Goal: Task Accomplishment & Management: Manage account settings

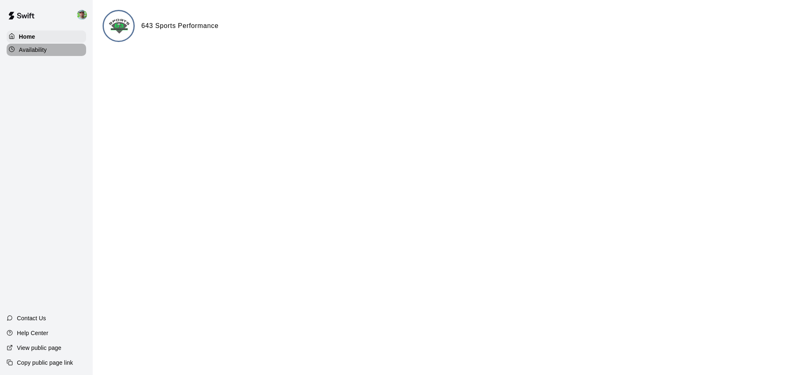
click at [31, 52] on p "Availability" at bounding box center [33, 50] width 28 height 8
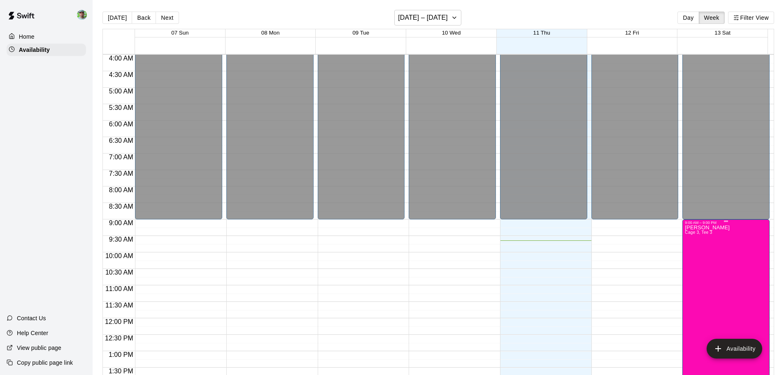
scroll to position [338, 0]
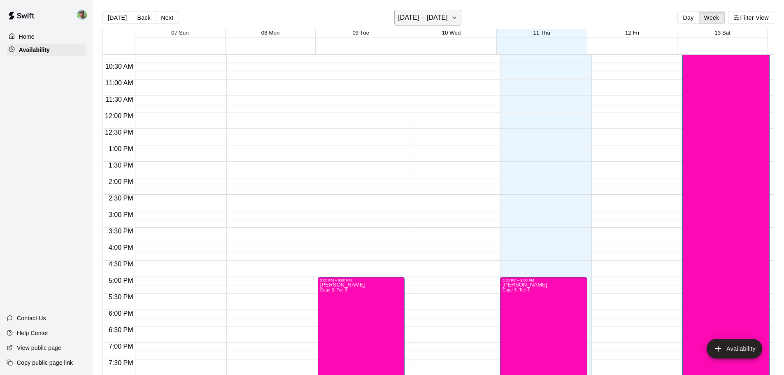
click at [439, 20] on h6 "[DATE] – [DATE]" at bounding box center [423, 18] width 50 height 12
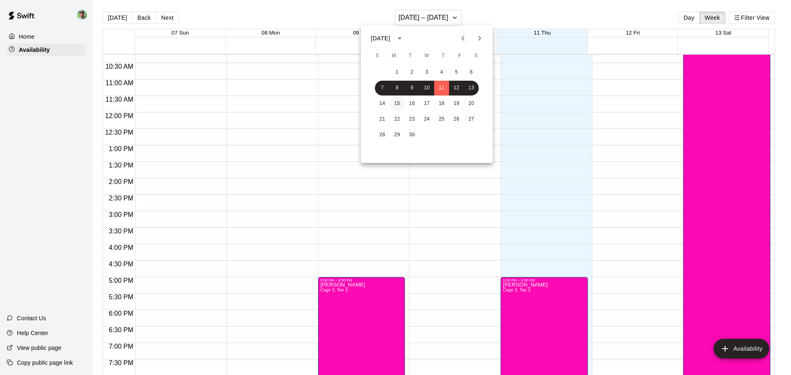
click at [402, 102] on button "15" at bounding box center [397, 103] width 15 height 15
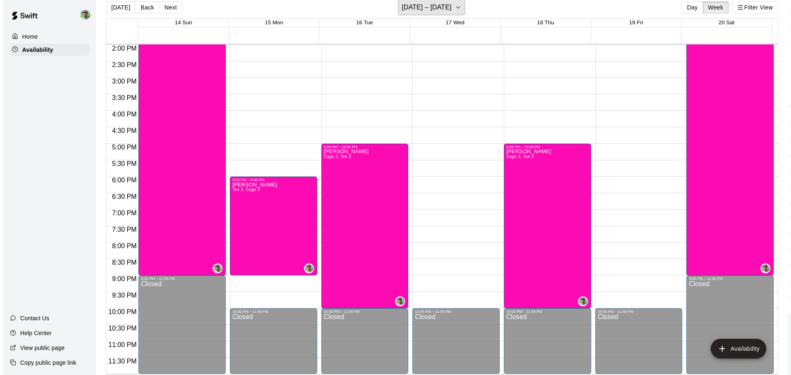
scroll to position [13, 0]
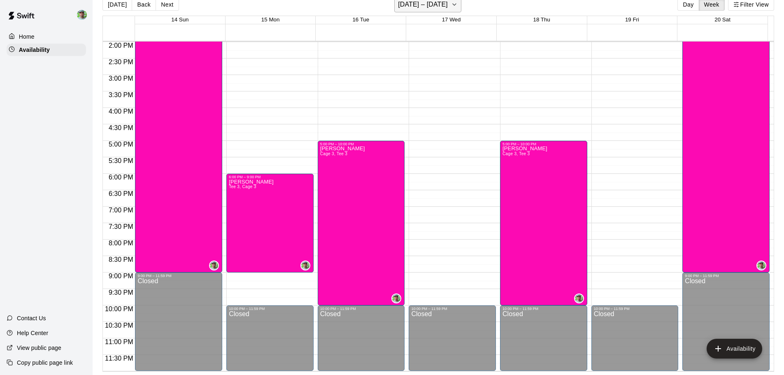
click at [444, 4] on h6 "[DATE] – [DATE]" at bounding box center [423, 5] width 50 height 12
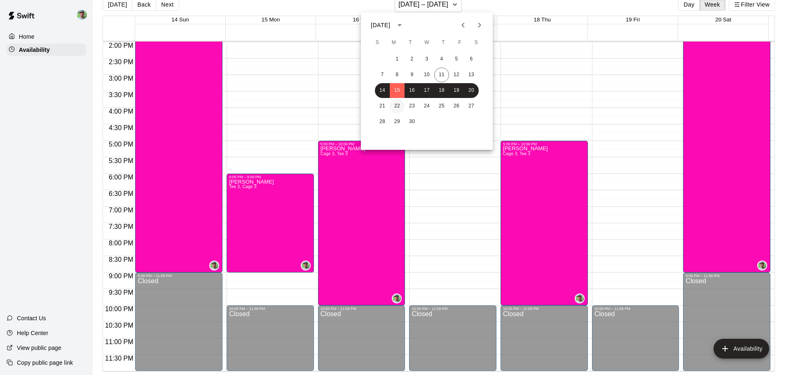
click at [397, 105] on button "22" at bounding box center [397, 106] width 15 height 15
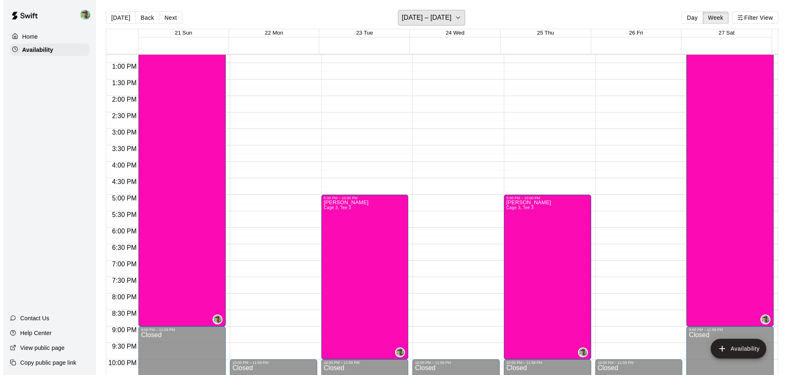
scroll to position [461, 0]
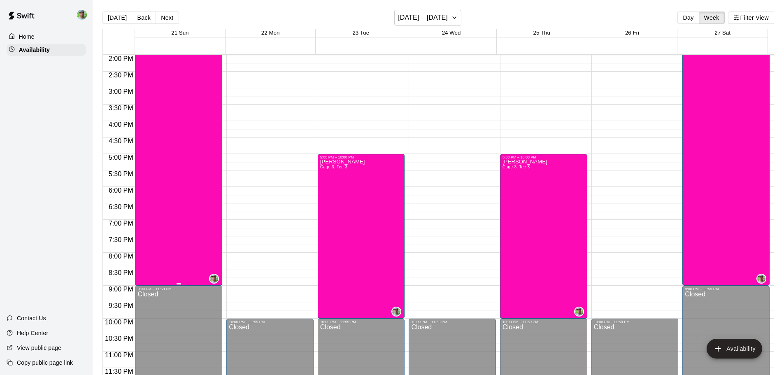
click at [172, 186] on div "[PERSON_NAME] 3, Tee 3" at bounding box center [179, 83] width 82 height 375
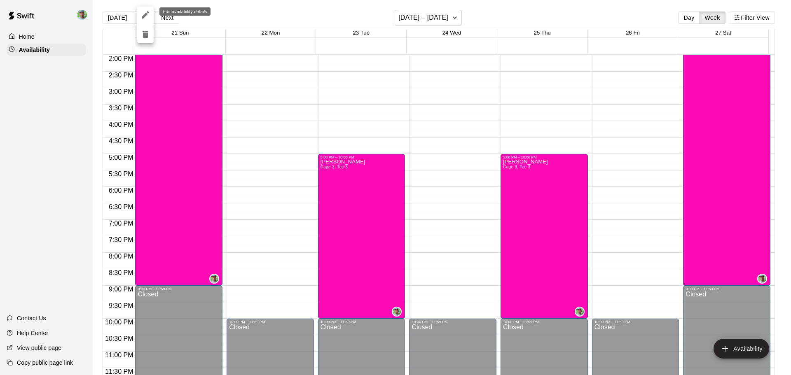
click at [147, 12] on icon "edit" at bounding box center [145, 14] width 7 height 7
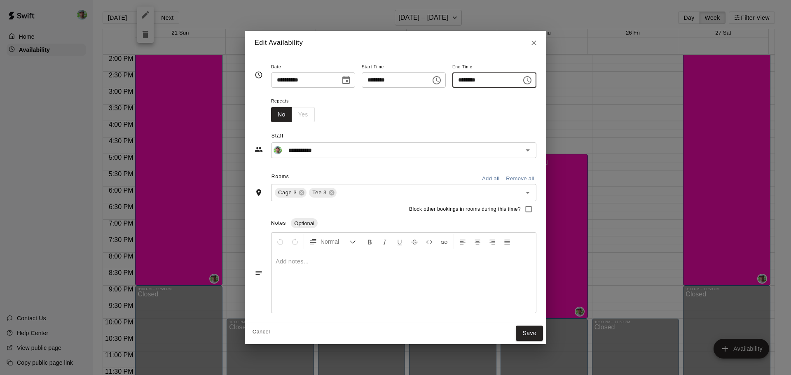
drag, startPoint x: 493, startPoint y: 80, endPoint x: 495, endPoint y: 85, distance: 5.0
click at [495, 85] on input "********" at bounding box center [483, 79] width 63 height 15
type input "********"
click at [543, 336] on button "Save" at bounding box center [529, 333] width 27 height 15
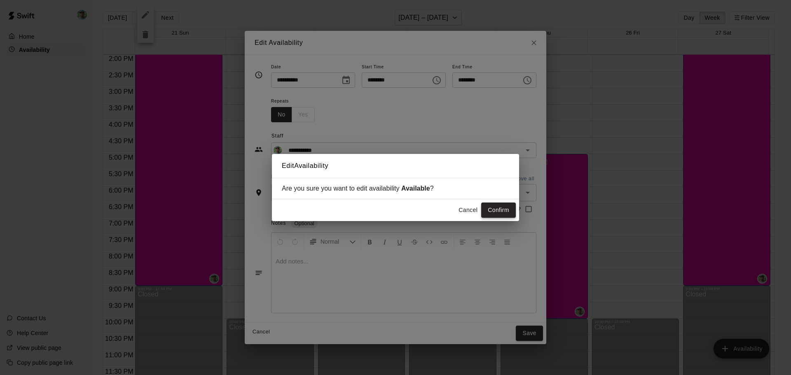
click at [497, 210] on button "Confirm" at bounding box center [498, 210] width 35 height 15
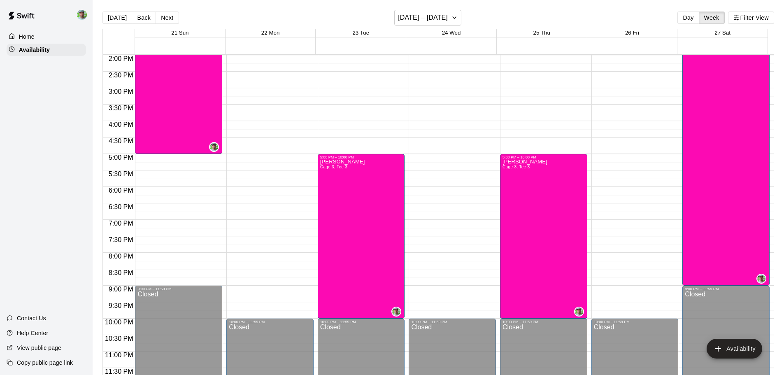
drag, startPoint x: 258, startPoint y: 223, endPoint x: 245, endPoint y: 213, distance: 16.5
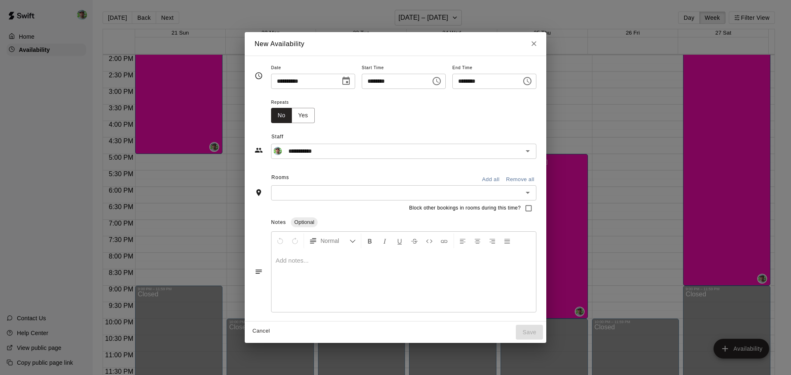
click at [441, 81] on icon "Choose time, selected time is 6:45 PM" at bounding box center [437, 81] width 10 height 10
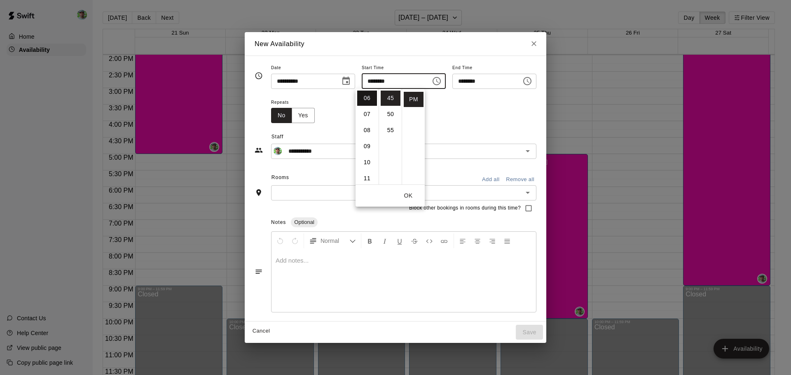
scroll to position [55, 0]
click at [364, 121] on li "05" at bounding box center [367, 123] width 20 height 15
click at [392, 99] on li "00" at bounding box center [390, 98] width 20 height 15
type input "********"
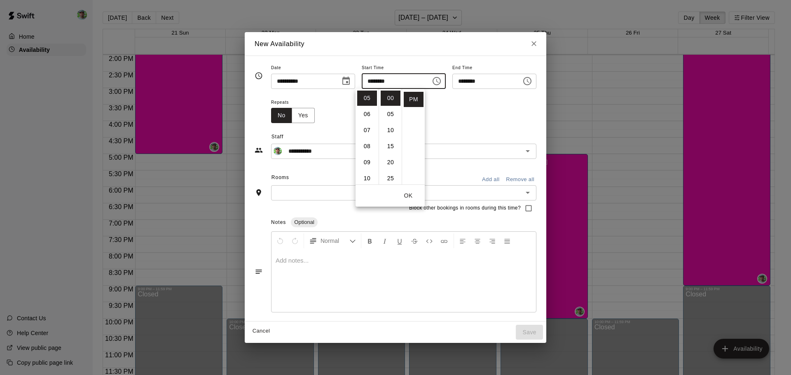
click at [479, 104] on div "Repeats No Yes" at bounding box center [403, 110] width 265 height 26
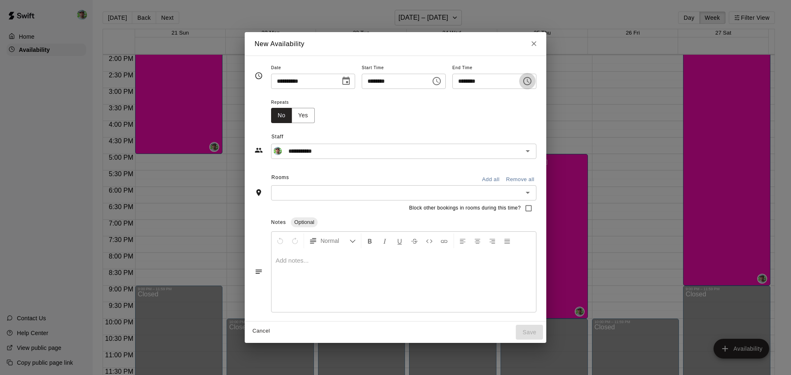
click at [532, 82] on icon "Choose time, selected time is 7:15 PM" at bounding box center [527, 81] width 10 height 10
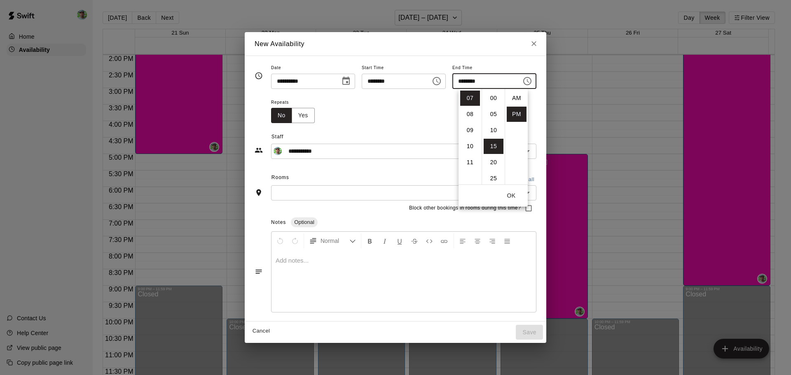
scroll to position [15, 0]
click at [471, 132] on li "09" at bounding box center [470, 130] width 20 height 15
click at [492, 94] on li "00" at bounding box center [493, 91] width 20 height 15
type input "********"
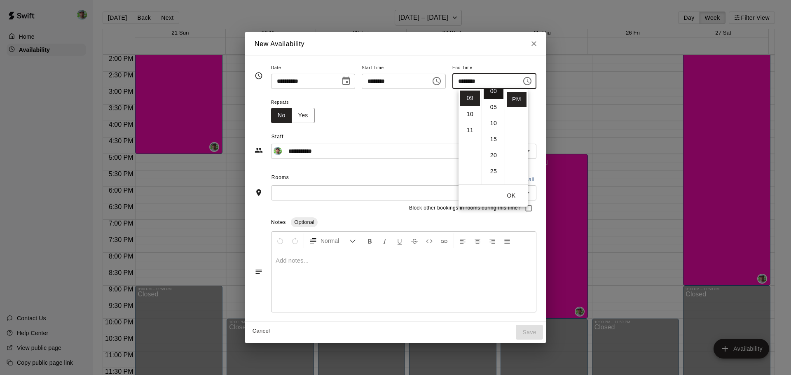
scroll to position [0, 0]
click at [387, 122] on div "Repeats No Yes" at bounding box center [403, 110] width 265 height 26
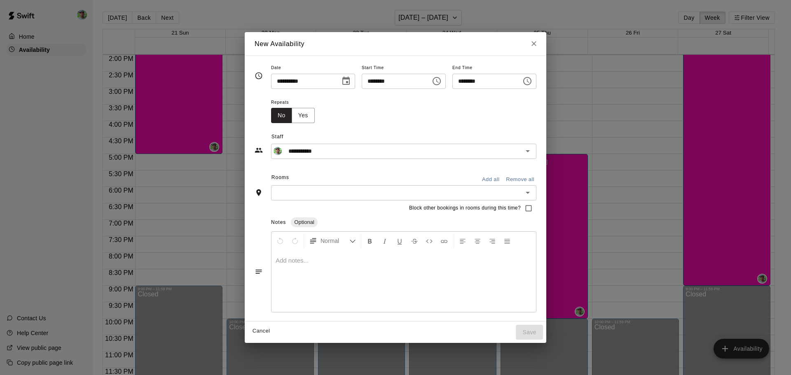
click at [280, 191] on input "text" at bounding box center [396, 193] width 247 height 10
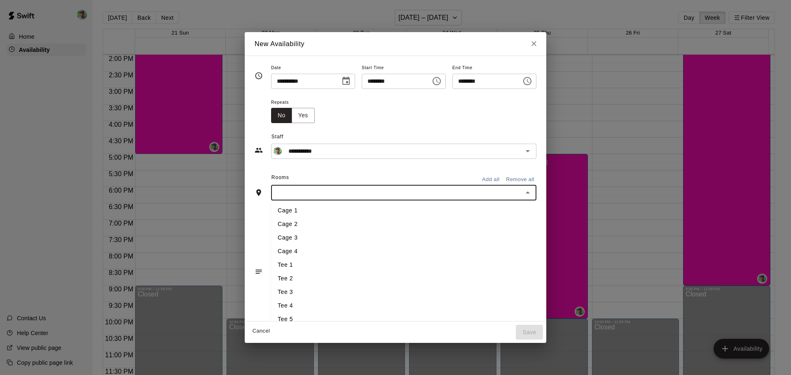
click at [272, 238] on li "Cage 3" at bounding box center [422, 238] width 302 height 14
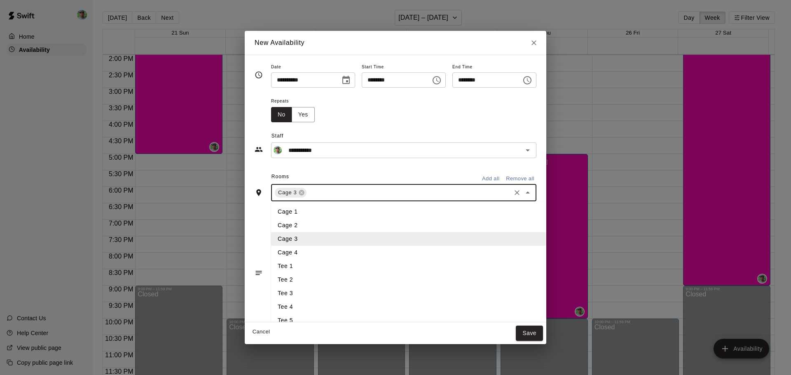
click at [308, 189] on input "text" at bounding box center [409, 193] width 202 height 10
click at [276, 261] on li "Tee 1" at bounding box center [422, 266] width 302 height 14
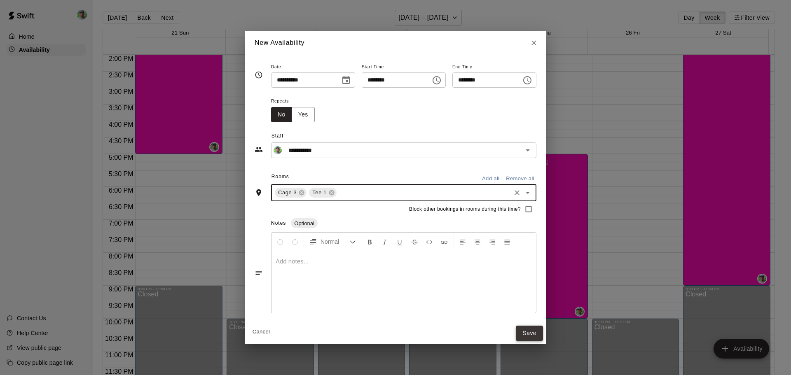
click at [543, 338] on button "Save" at bounding box center [529, 333] width 27 height 15
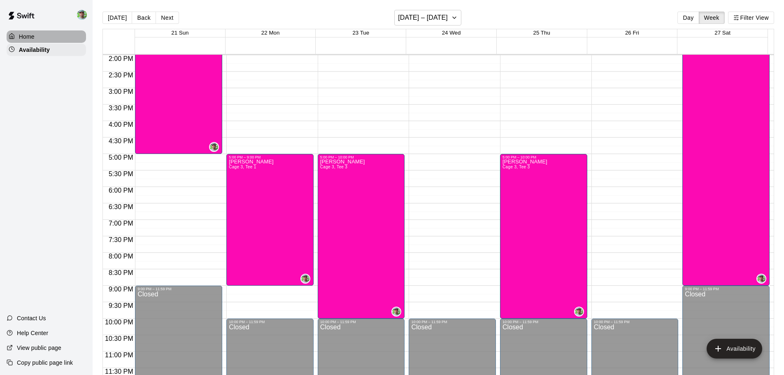
click at [21, 35] on p "Home" at bounding box center [27, 37] width 16 height 8
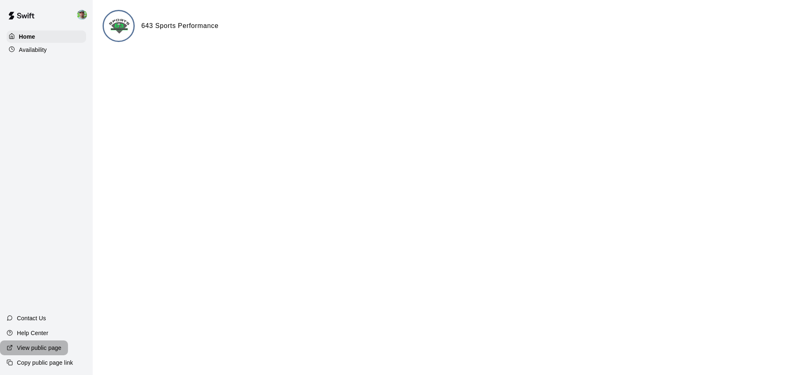
click at [28, 345] on p "View public page" at bounding box center [39, 348] width 44 height 8
click at [81, 17] on img at bounding box center [82, 15] width 10 height 10
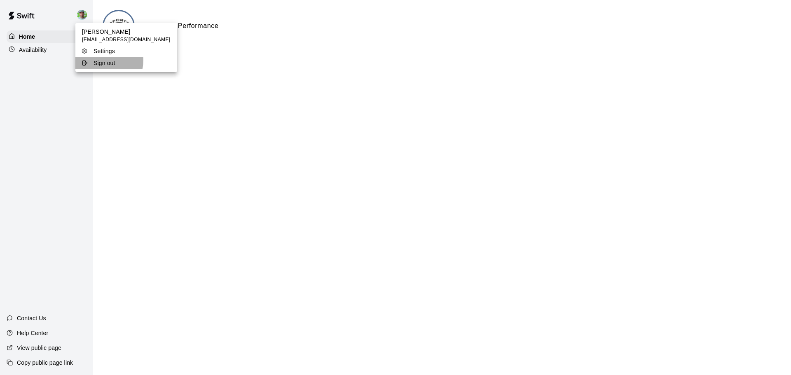
click at [105, 61] on p "Sign out" at bounding box center [104, 63] width 22 height 8
